Goal: Information Seeking & Learning: Check status

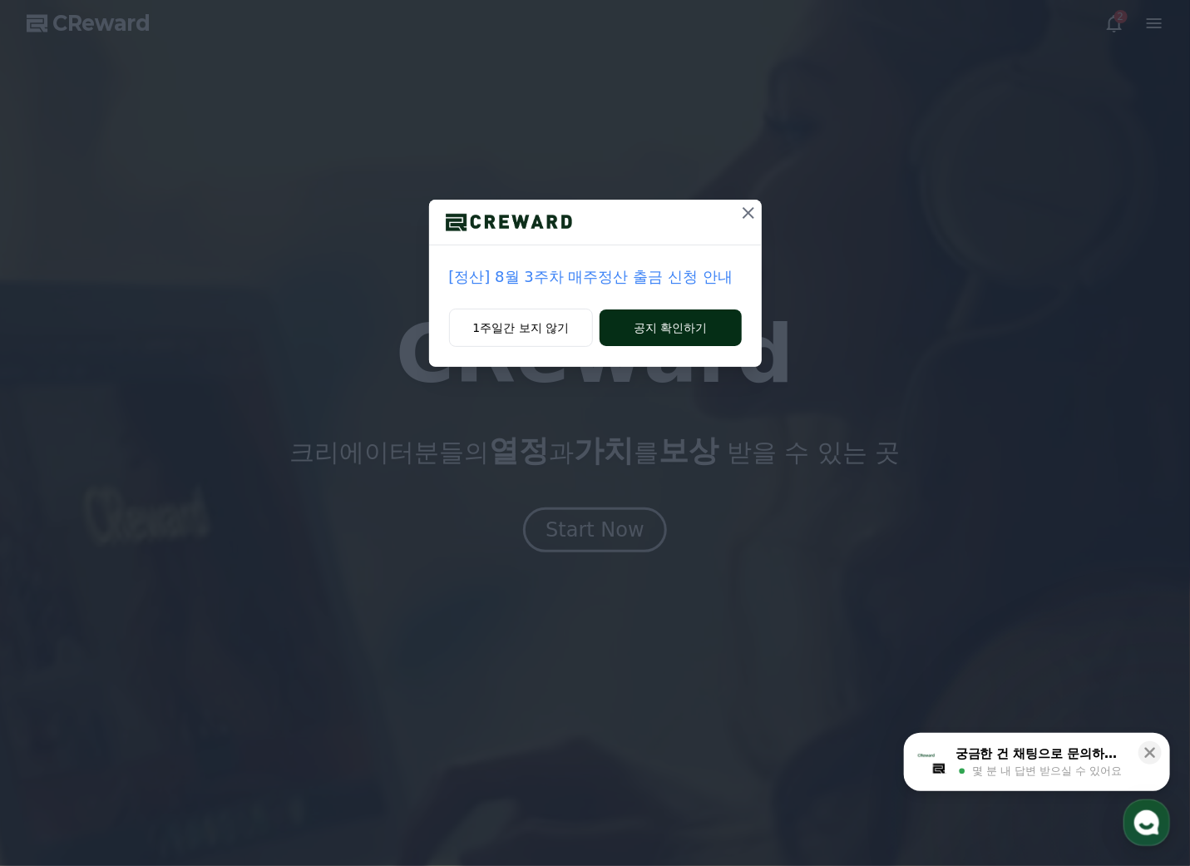
click at [664, 325] on button "공지 확인하기" at bounding box center [670, 327] width 141 height 37
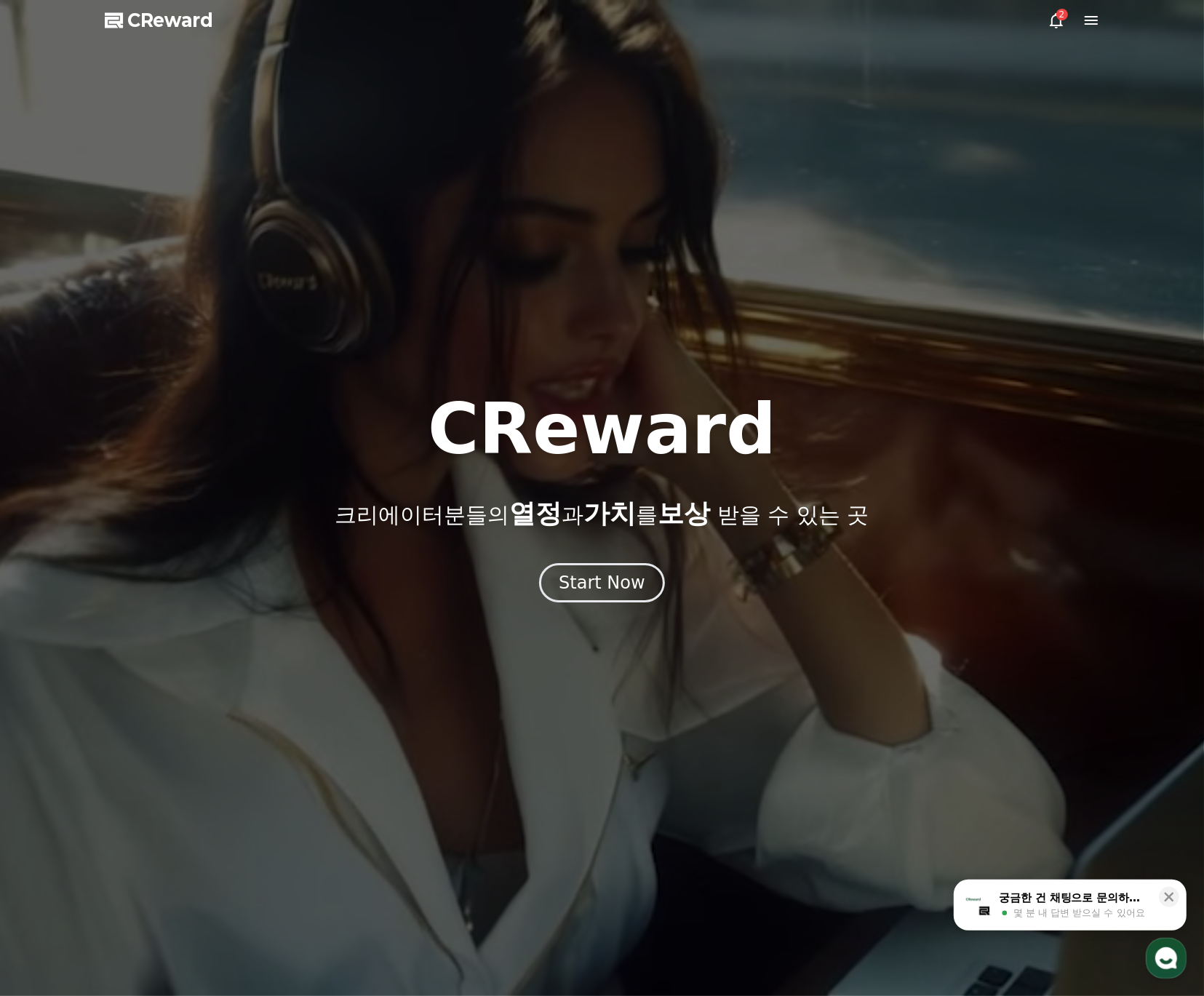
click at [1040, 127] on div at bounding box center [602, 498] width 1204 height 996
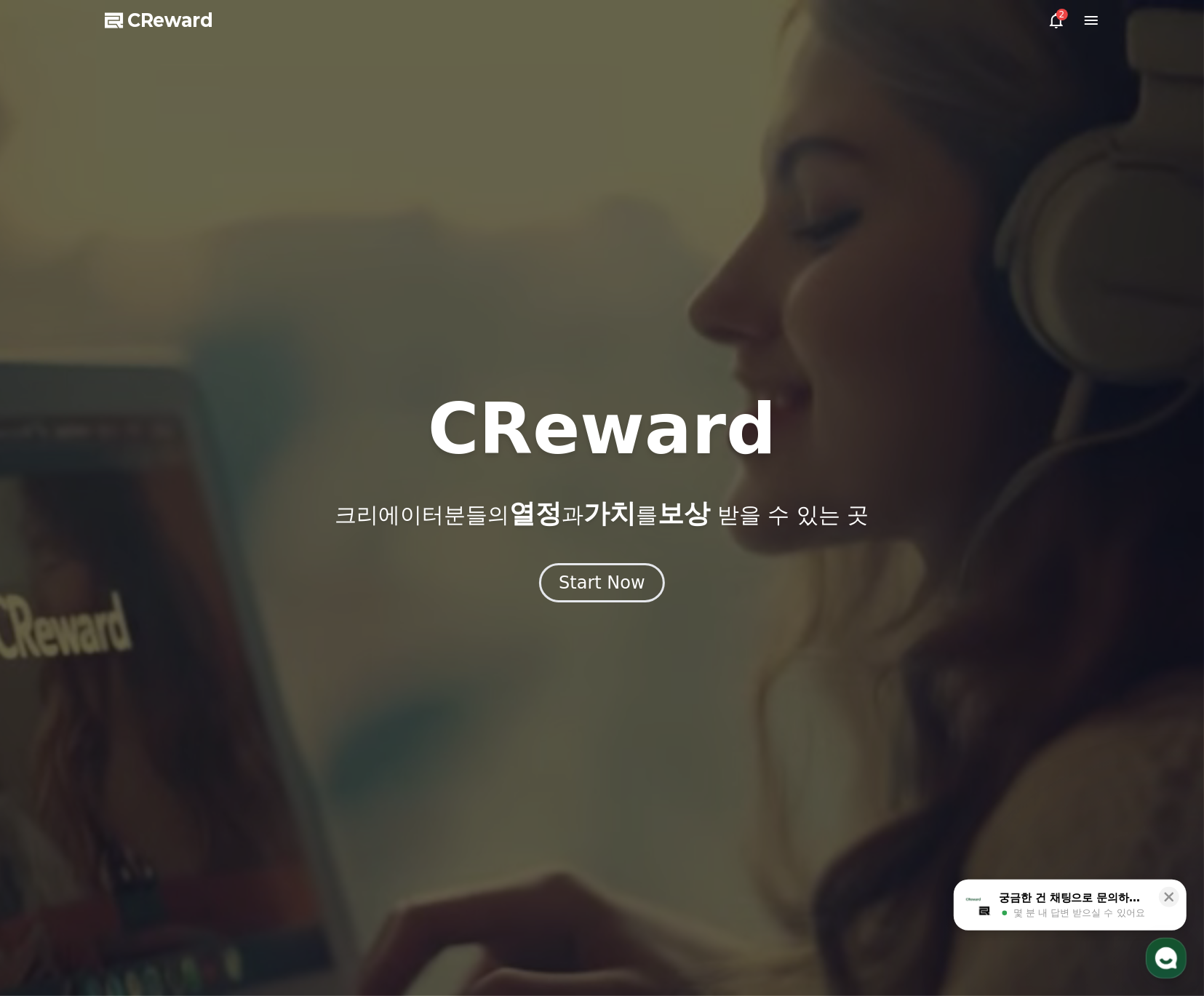
click at [1040, 17] on icon at bounding box center [1091, 20] width 13 height 9
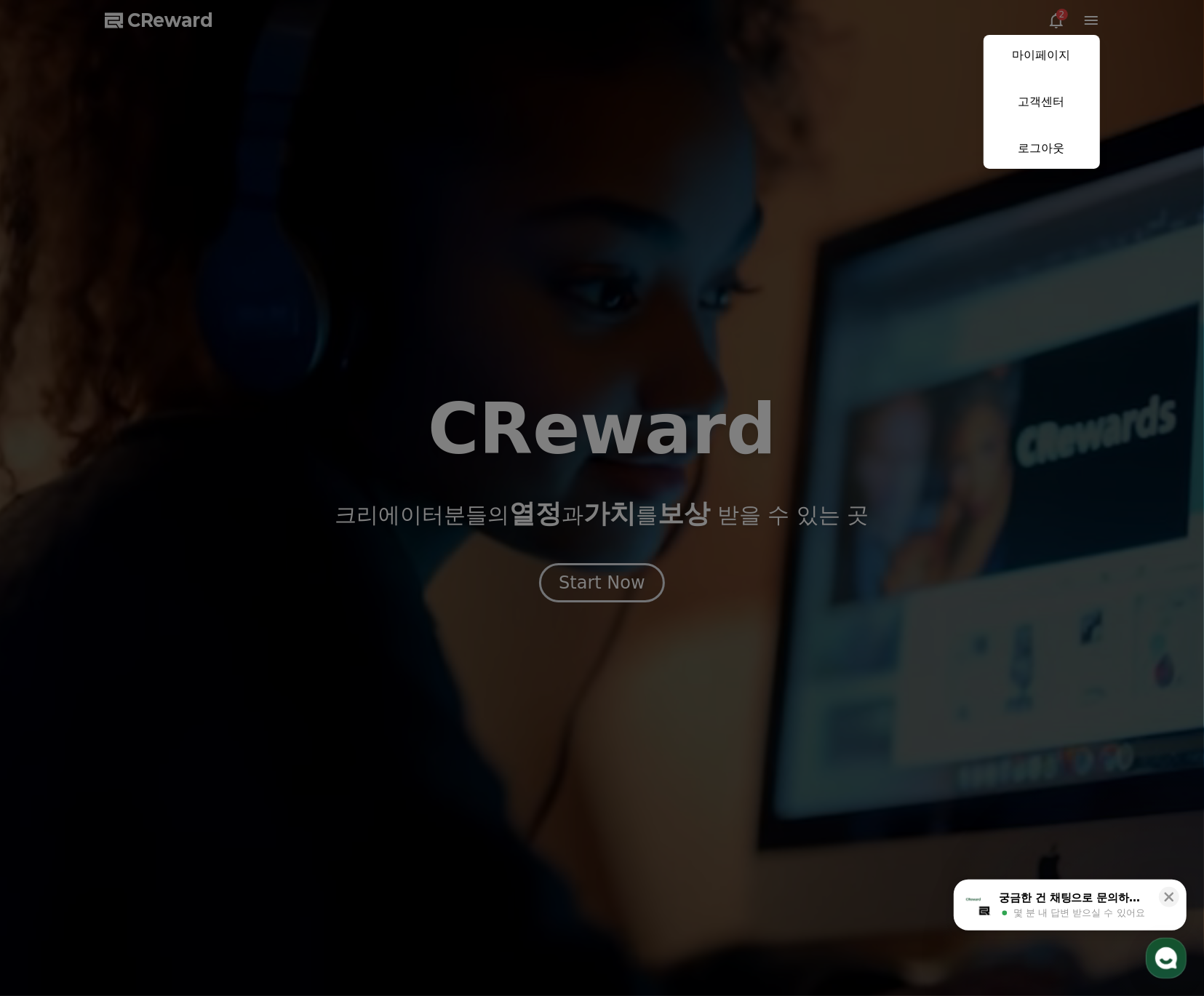
click at [723, 143] on button "close" at bounding box center [602, 498] width 1204 height 996
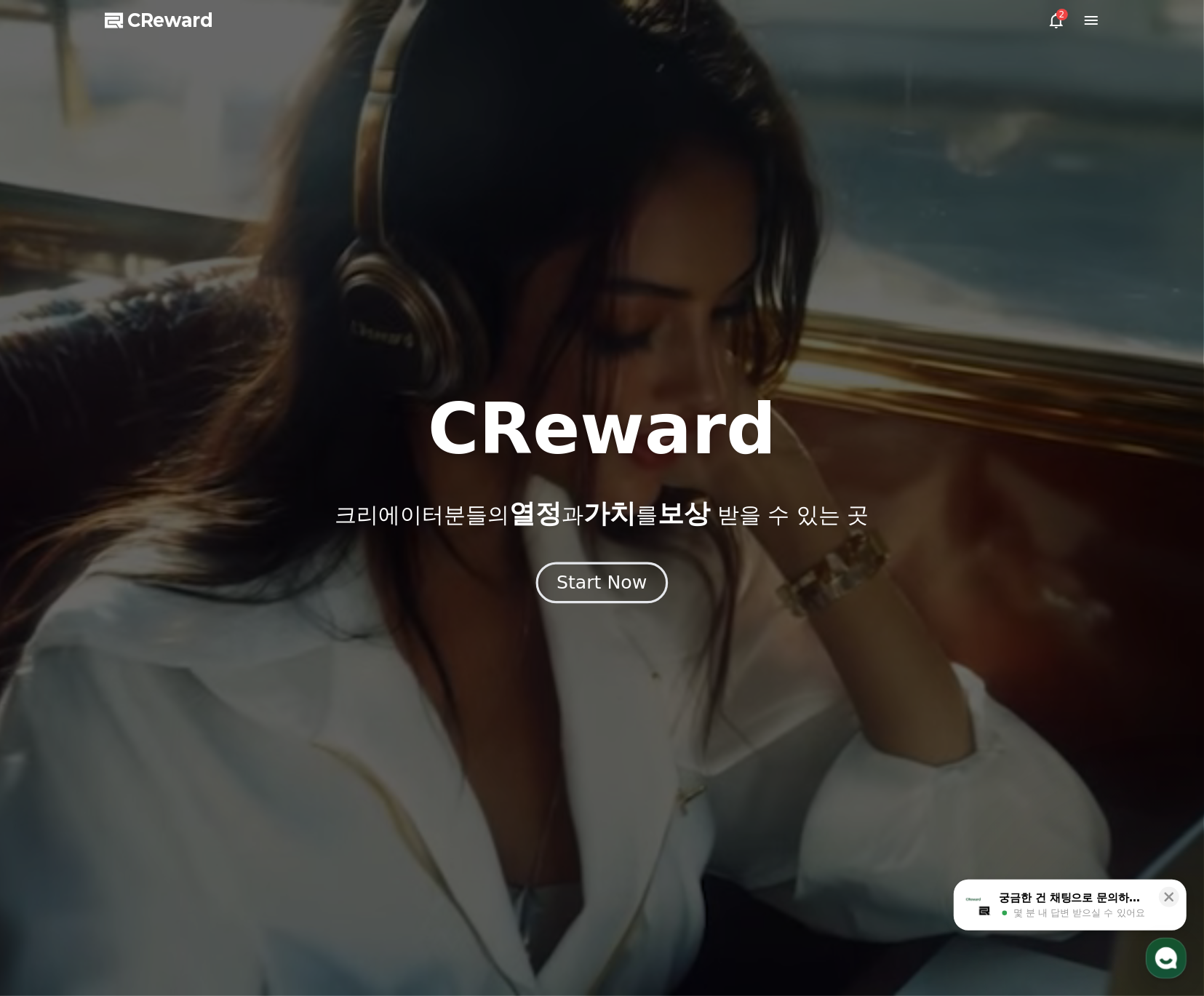
click at [646, 594] on button "Start Now" at bounding box center [602, 582] width 132 height 41
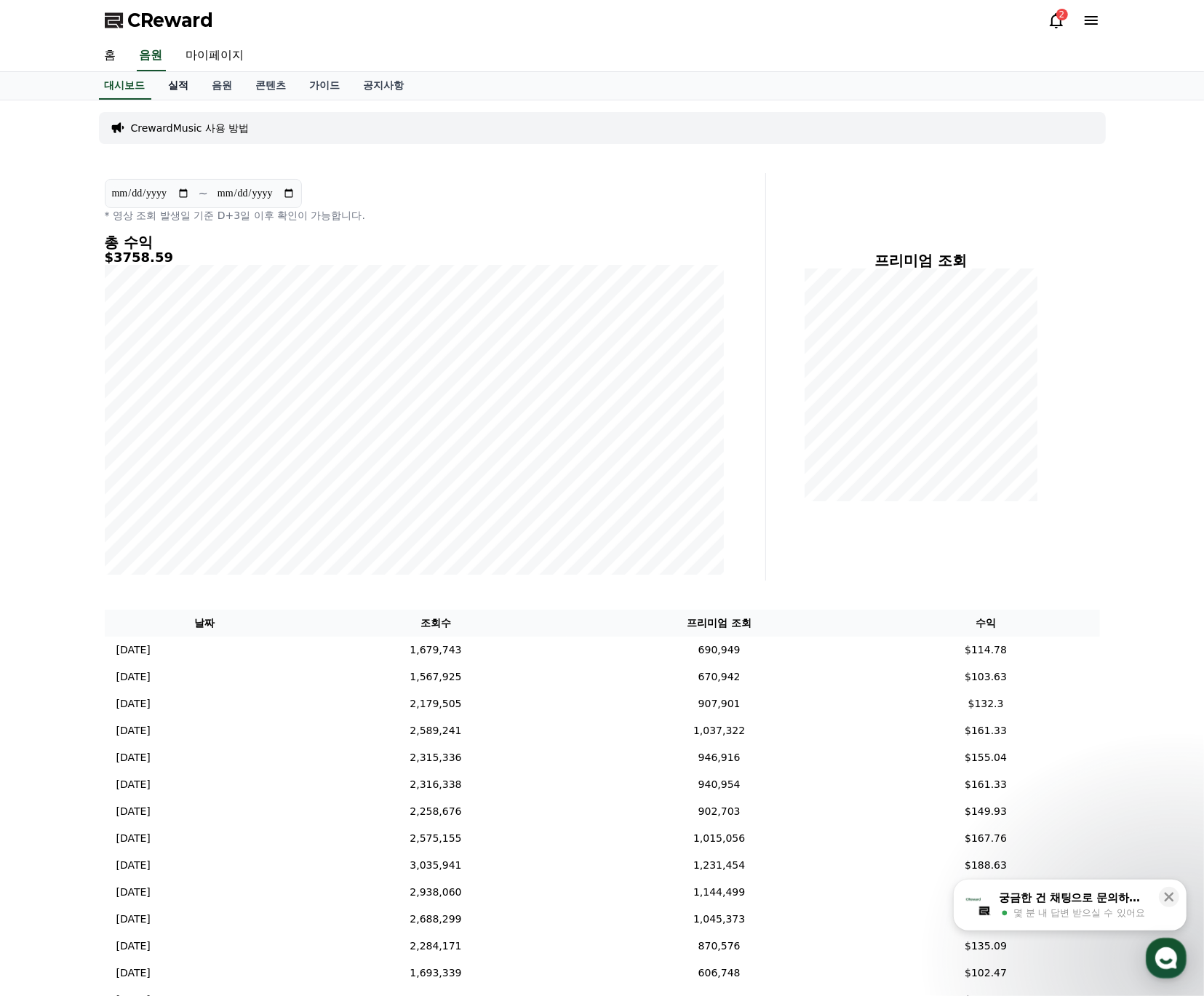
click at [170, 83] on link "실적" at bounding box center [179, 86] width 44 height 28
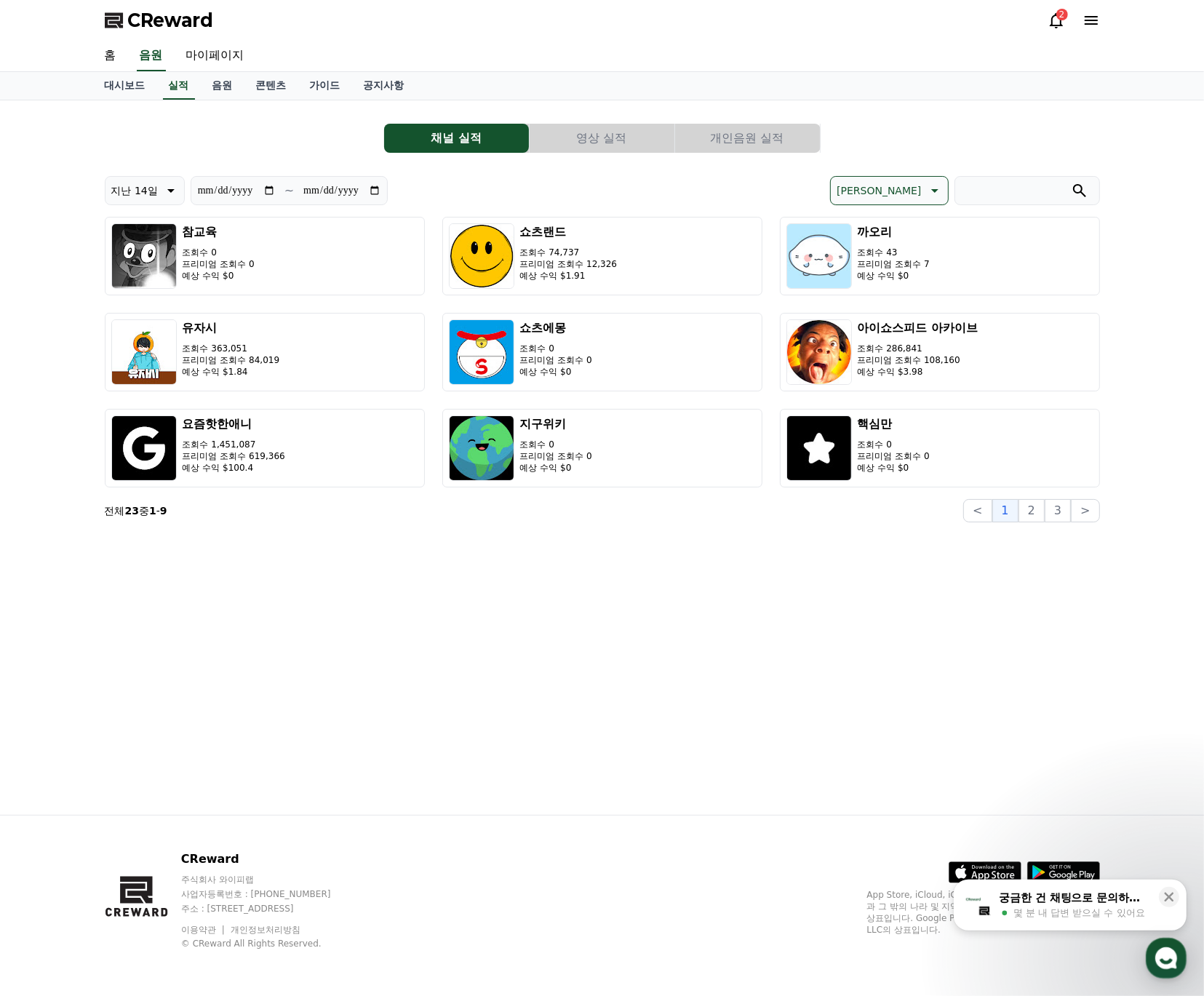
click at [572, 132] on button "영상 실적" at bounding box center [601, 137] width 144 height 29
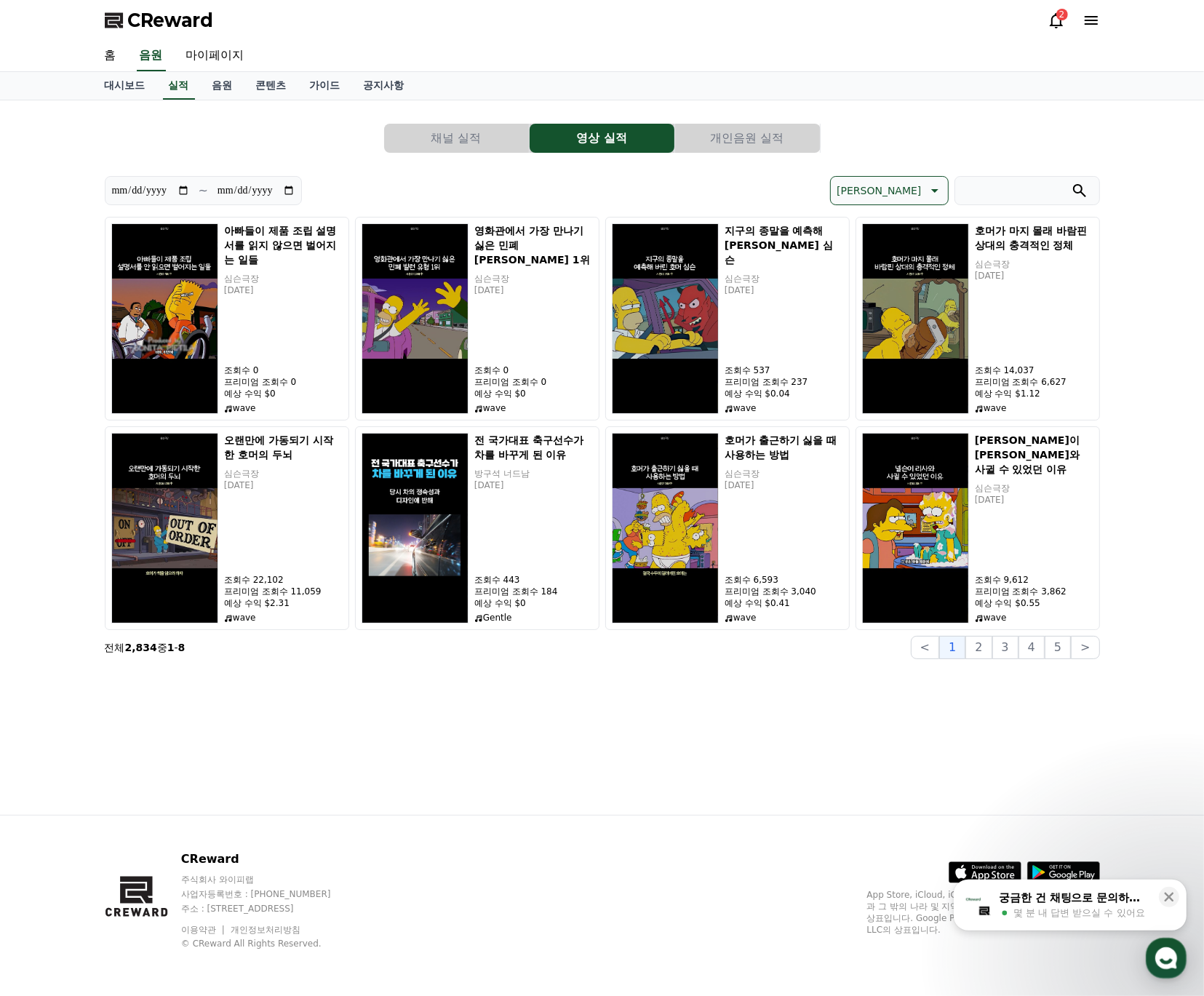
click at [737, 138] on button "개인음원 실적" at bounding box center [747, 137] width 144 height 29
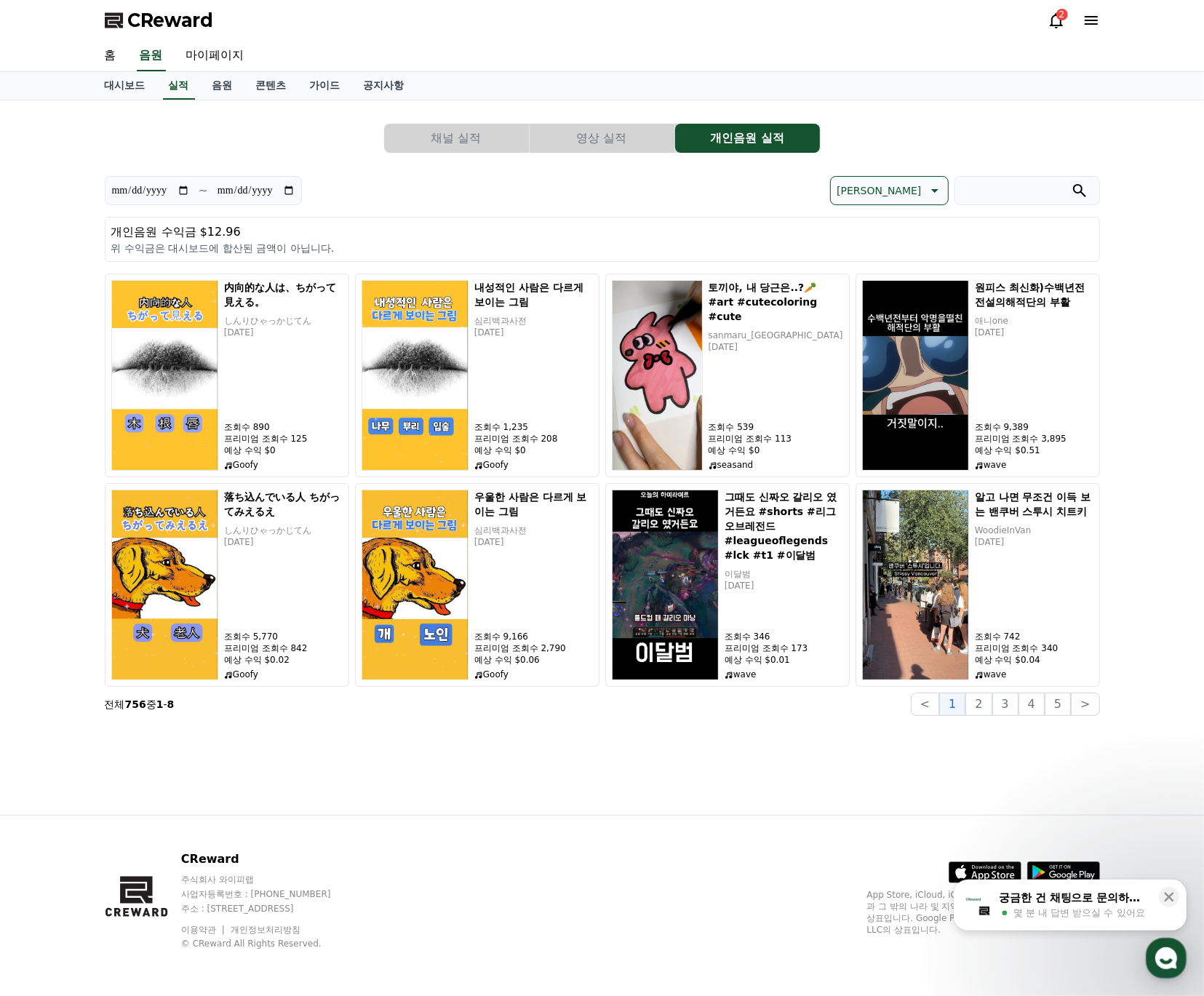
click at [487, 757] on div "**********" at bounding box center [602, 458] width 1018 height 715
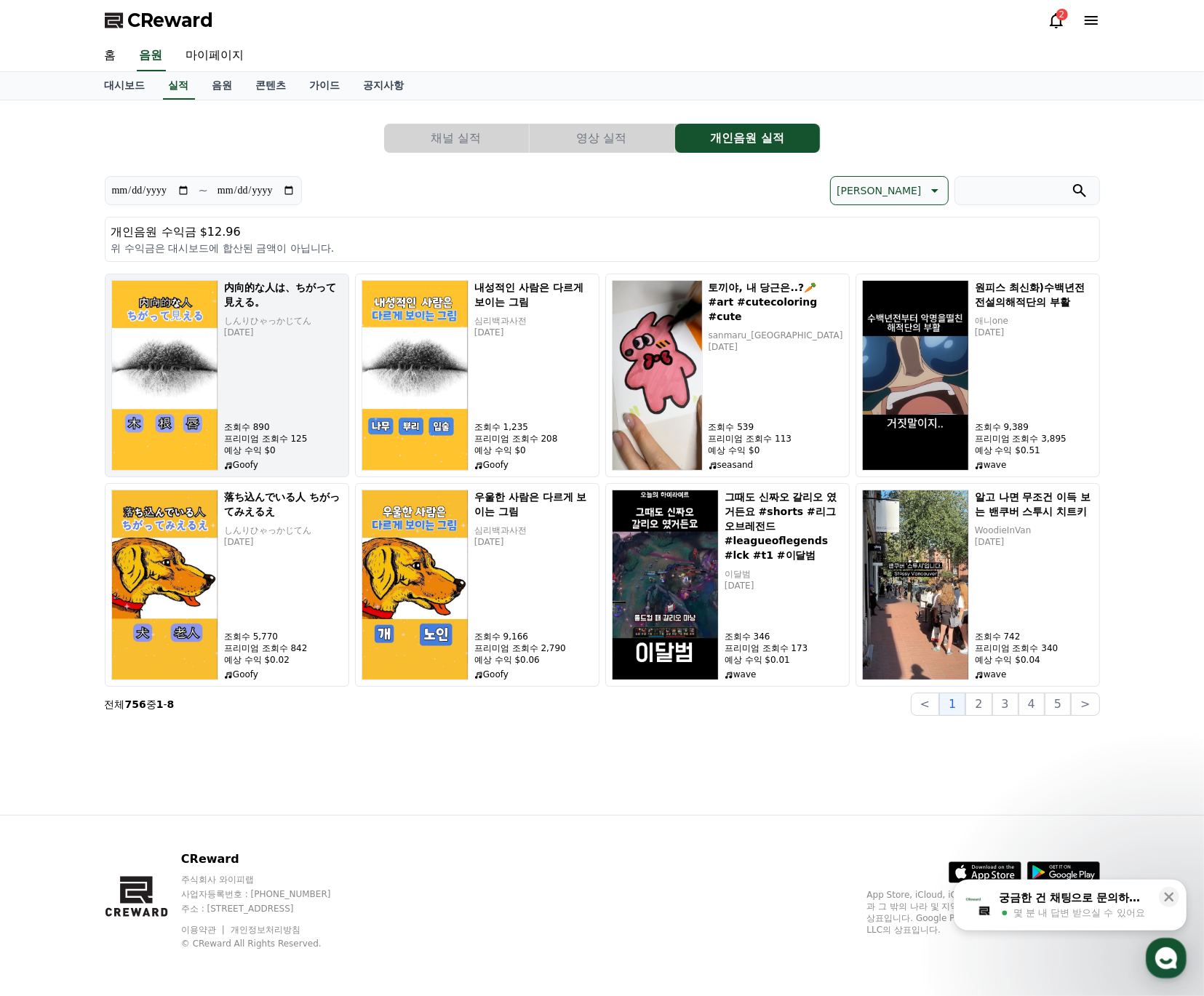
click at [288, 354] on div "内向的な人は、ちがって見える。 しんりひゃっかじてん [DATE] 조회수 890 프리미엄 조회수 125 예상 수익 $0 Goofy" at bounding box center [284, 375] width 119 height 191
